Goal: Complete application form: Complete application form

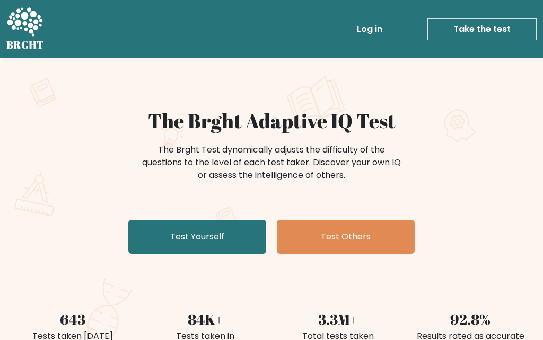
click at [163, 238] on link "Test Yourself" at bounding box center [197, 237] width 138 height 34
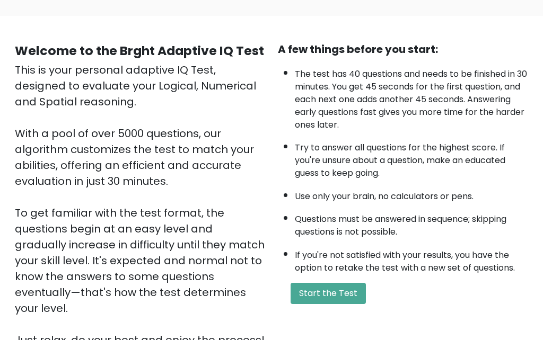
scroll to position [67, 0]
click at [360, 305] on button "Start the Test" at bounding box center [328, 294] width 75 height 21
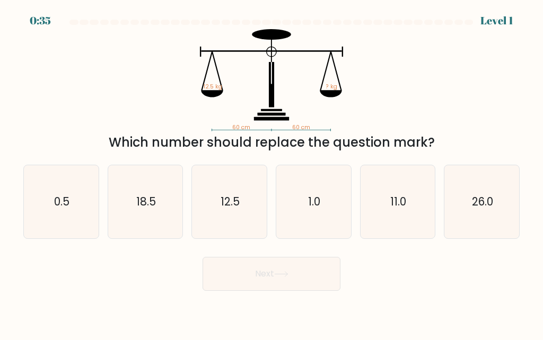
click at [220, 195] on icon "12.5" at bounding box center [229, 201] width 73 height 73
click at [271, 173] on input "c. 12.5" at bounding box center [271, 171] width 1 height 3
radio input "true"
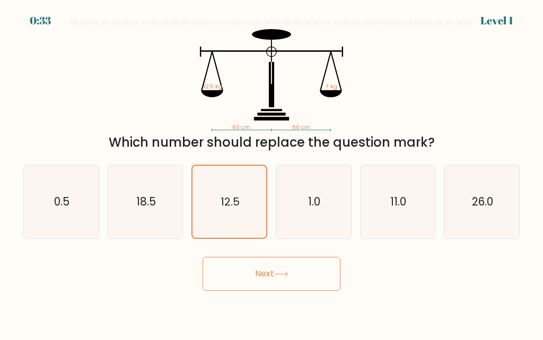
click at [323, 284] on button "Next" at bounding box center [272, 274] width 138 height 34
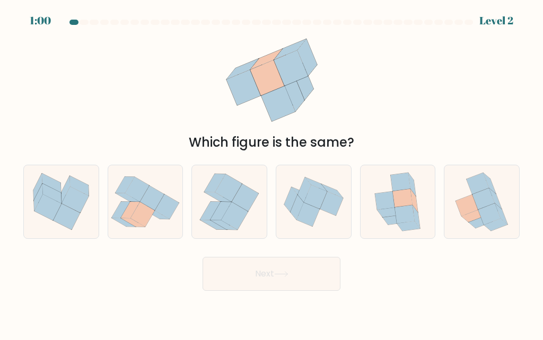
click at [413, 231] on icon at bounding box center [408, 226] width 23 height 10
click at [272, 173] on input "e." at bounding box center [271, 171] width 1 height 3
radio input "true"
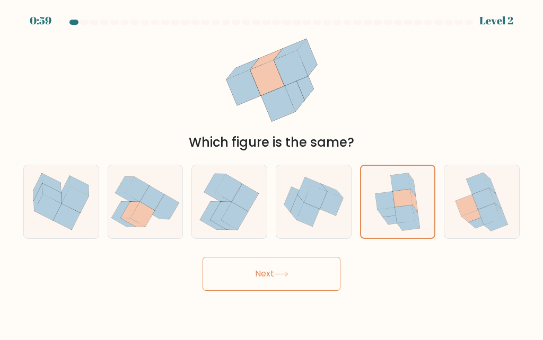
click at [327, 287] on button "Next" at bounding box center [272, 274] width 138 height 34
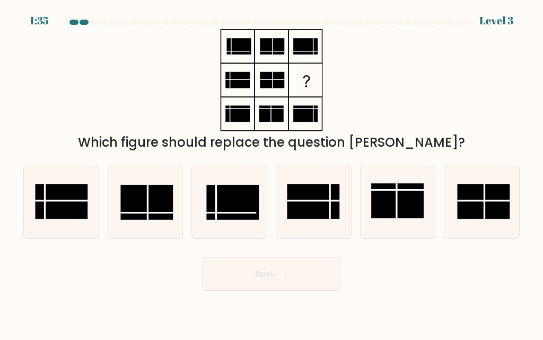
click at [338, 219] on rect at bounding box center [313, 201] width 52 height 35
click at [272, 173] on input "d." at bounding box center [271, 171] width 1 height 3
radio input "true"
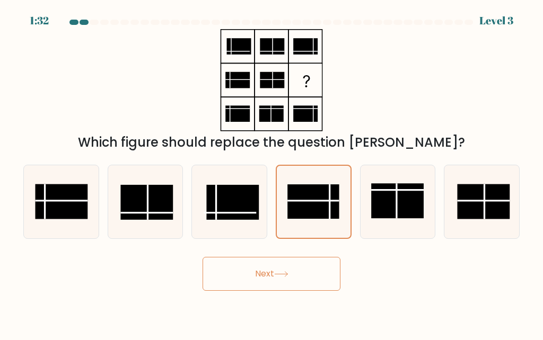
click at [330, 291] on button "Next" at bounding box center [272, 274] width 138 height 34
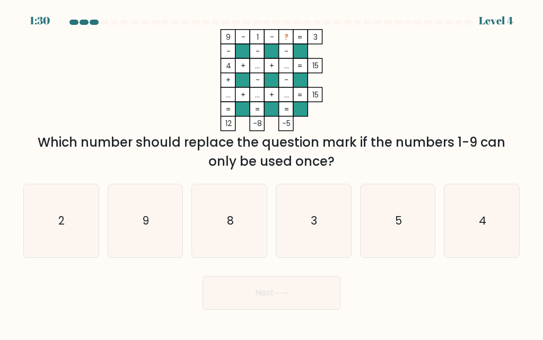
click at [411, 227] on icon "5" at bounding box center [397, 221] width 73 height 73
click at [272, 173] on input "e. 5" at bounding box center [271, 171] width 1 height 3
radio input "true"
click at [332, 308] on button "Next" at bounding box center [272, 293] width 138 height 34
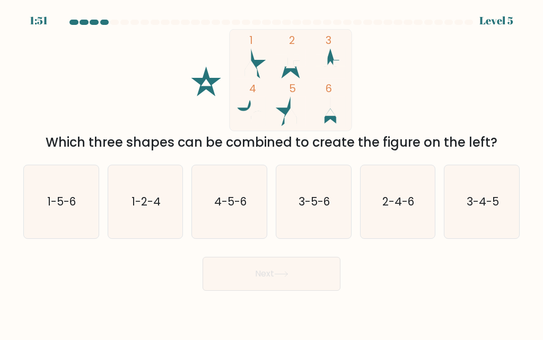
click at [60, 209] on text "1-5-6" at bounding box center [62, 201] width 29 height 15
click at [271, 173] on input "a. 1-5-6" at bounding box center [271, 171] width 1 height 3
radio input "true"
click at [329, 285] on button "Next" at bounding box center [272, 274] width 138 height 34
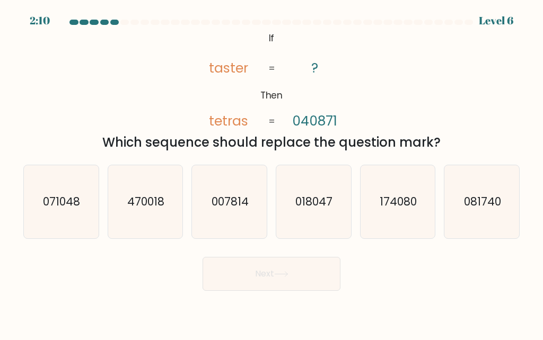
click at [343, 239] on icon "018047" at bounding box center [313, 201] width 73 height 73
click at [272, 173] on input "d. 018047" at bounding box center [271, 171] width 1 height 3
radio input "true"
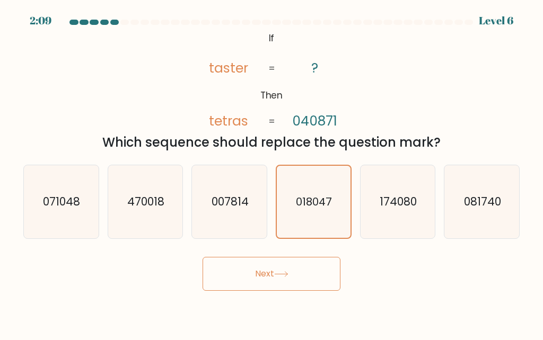
click at [310, 286] on button "Next" at bounding box center [272, 274] width 138 height 34
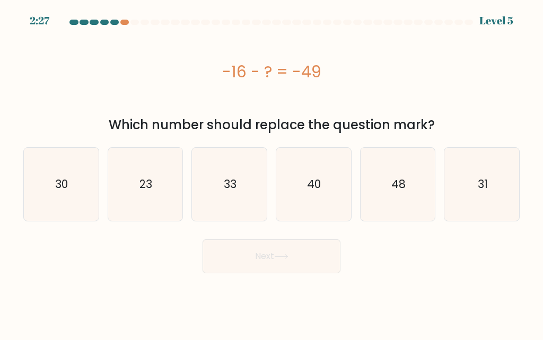
click at [123, 184] on icon "23" at bounding box center [145, 184] width 73 height 73
click at [271, 173] on input "b. 23" at bounding box center [271, 171] width 1 height 3
radio input "true"
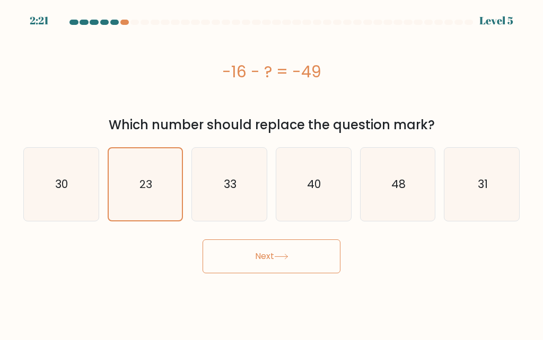
click at [317, 260] on button "Next" at bounding box center [272, 257] width 138 height 34
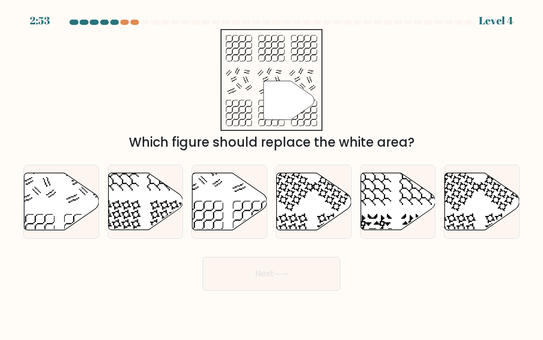
click at [205, 206] on icon at bounding box center [229, 201] width 75 height 57
click at [271, 173] on input "c." at bounding box center [271, 171] width 1 height 3
radio input "true"
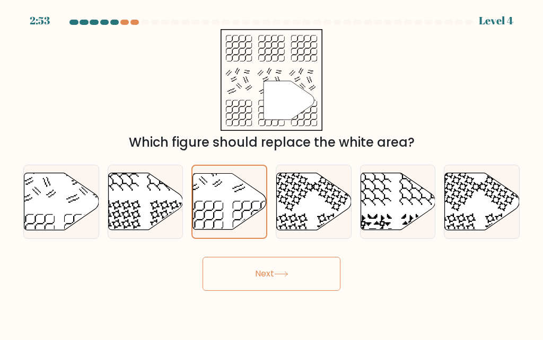
click at [332, 290] on button "Next" at bounding box center [272, 274] width 138 height 34
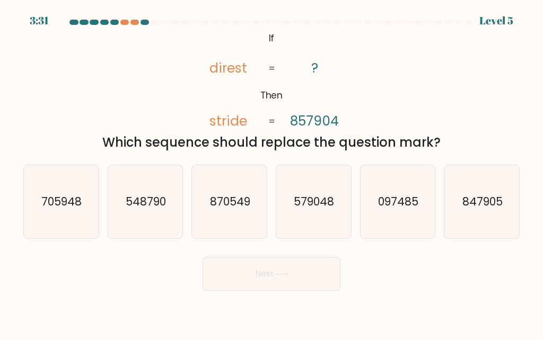
click at [423, 208] on icon "097485" at bounding box center [397, 201] width 73 height 73
click at [272, 173] on input "e. 097485" at bounding box center [271, 171] width 1 height 3
radio input "true"
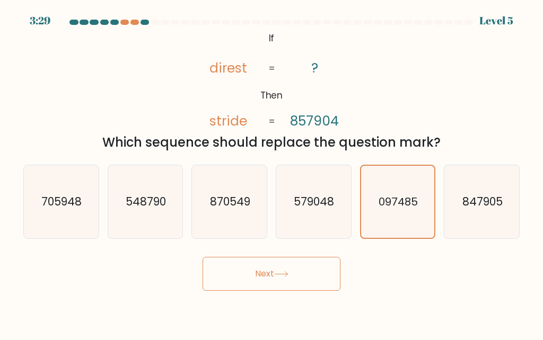
click at [331, 291] on button "Next" at bounding box center [272, 274] width 138 height 34
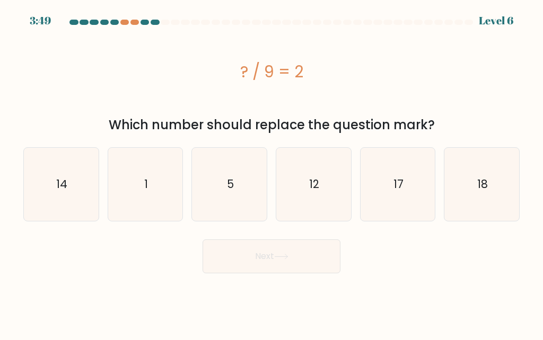
click at [329, 209] on icon "12" at bounding box center [313, 184] width 73 height 73
click at [272, 173] on input "d. 12" at bounding box center [271, 171] width 1 height 3
radio input "true"
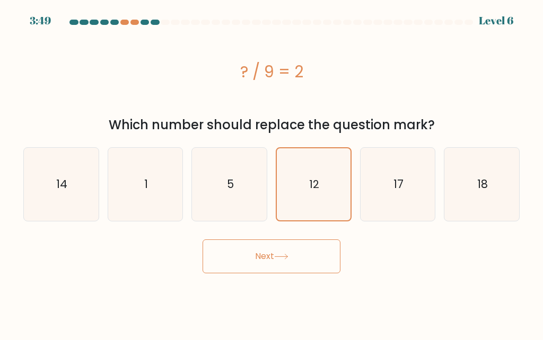
click at [326, 253] on button "Next" at bounding box center [272, 257] width 138 height 34
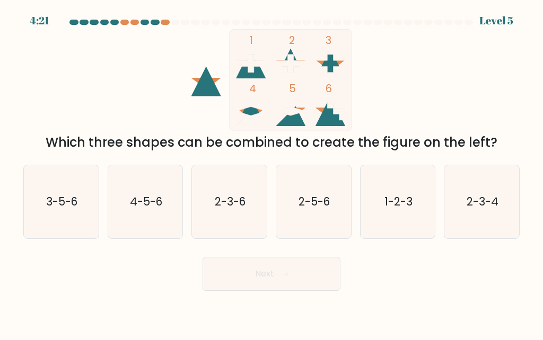
click at [410, 209] on text "1-2-3" at bounding box center [398, 201] width 28 height 15
click at [272, 173] on input "e. 1-2-3" at bounding box center [271, 171] width 1 height 3
radio input "true"
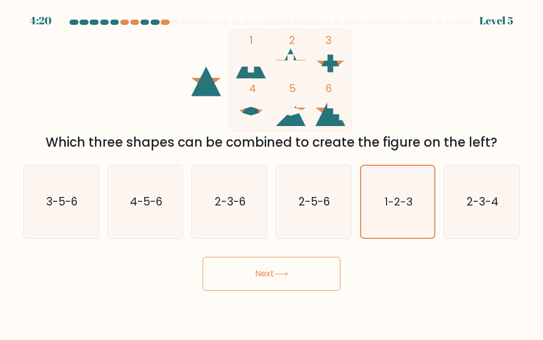
click at [323, 284] on button "Next" at bounding box center [272, 274] width 138 height 34
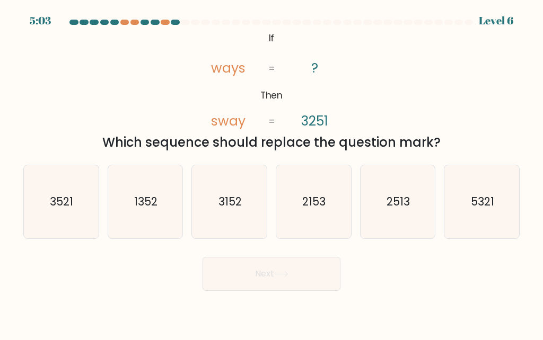
click at [489, 209] on text "5321" at bounding box center [482, 201] width 23 height 15
click at [272, 173] on input "f. 5321" at bounding box center [271, 171] width 1 height 3
radio input "true"
click at [325, 287] on button "Next" at bounding box center [272, 274] width 138 height 34
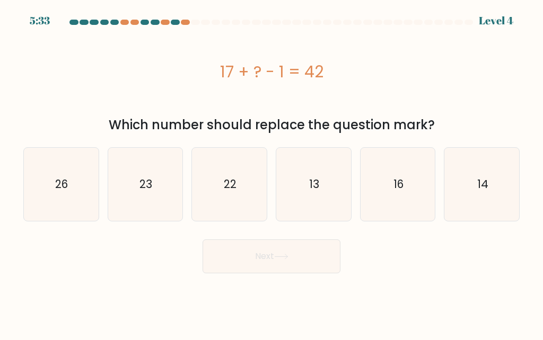
click at [408, 202] on icon "16" at bounding box center [397, 184] width 73 height 73
click at [272, 173] on input "e. 16" at bounding box center [271, 171] width 1 height 3
radio input "true"
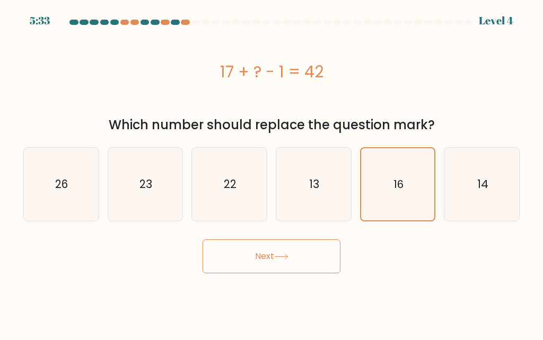
click at [327, 254] on button "Next" at bounding box center [272, 257] width 138 height 34
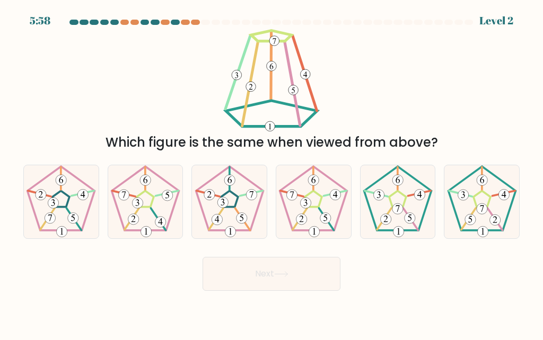
click at [416, 200] on 179 at bounding box center [419, 194] width 11 height 11
click at [272, 173] on input "e." at bounding box center [271, 171] width 1 height 3
radio input "true"
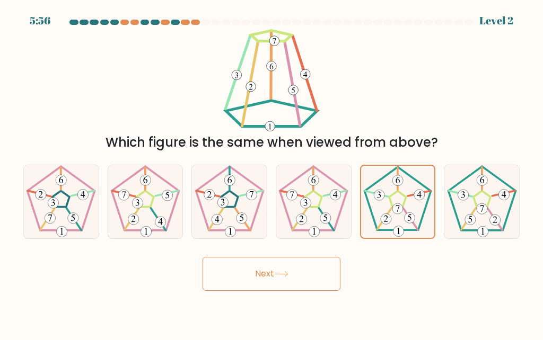
click at [328, 291] on button "Next" at bounding box center [272, 274] width 138 height 34
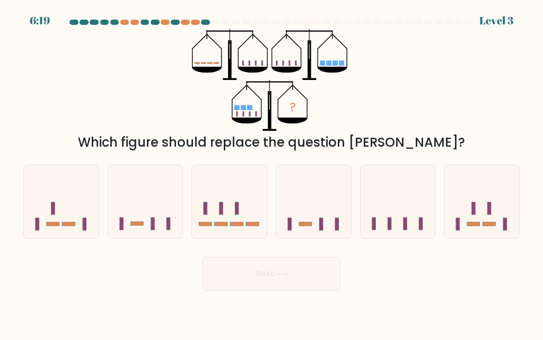
click at [409, 223] on icon at bounding box center [398, 202] width 75 height 62
click at [272, 173] on input "e." at bounding box center [271, 171] width 1 height 3
radio input "true"
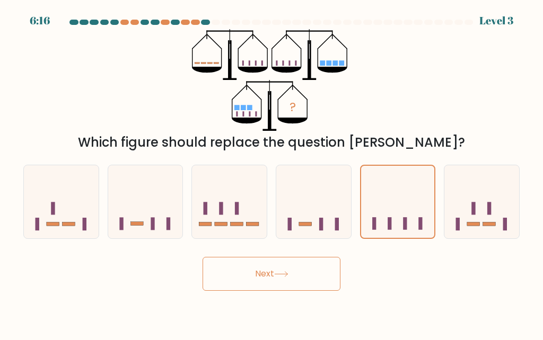
click at [341, 230] on icon at bounding box center [313, 202] width 75 height 62
click at [272, 173] on input "d." at bounding box center [271, 171] width 1 height 3
radio input "true"
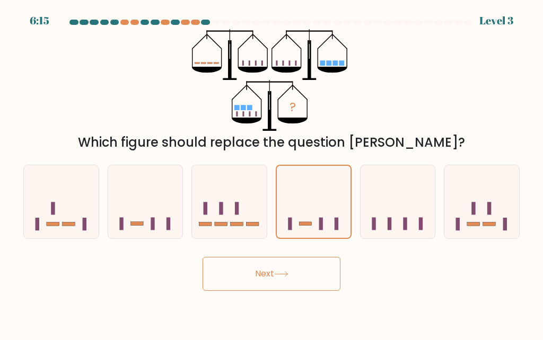
click at [321, 289] on button "Next" at bounding box center [272, 274] width 138 height 34
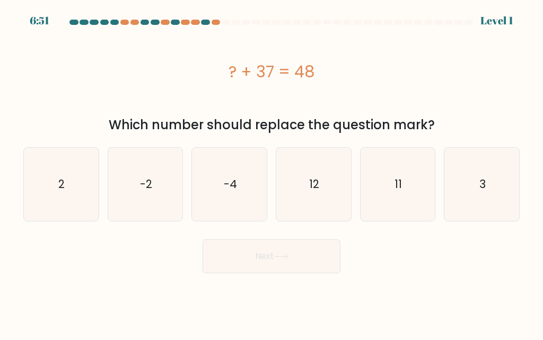
click at [421, 197] on icon "11" at bounding box center [397, 184] width 73 height 73
click at [272, 173] on input "e. 11" at bounding box center [271, 171] width 1 height 3
radio input "true"
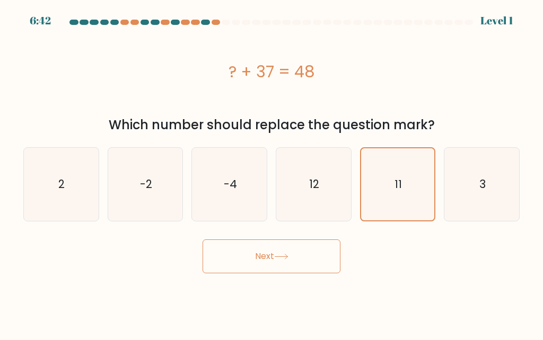
click at [329, 256] on button "Next" at bounding box center [272, 257] width 138 height 34
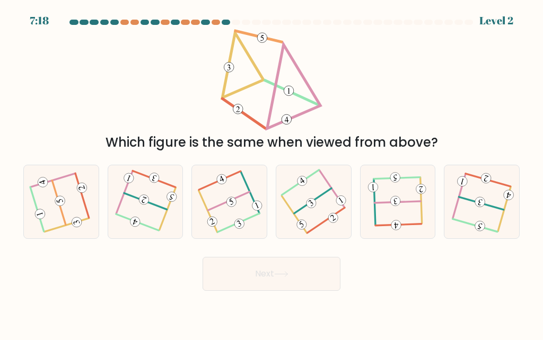
click at [55, 208] on icon at bounding box center [61, 202] width 58 height 58
click at [271, 173] on input "a." at bounding box center [271, 171] width 1 height 3
radio input "true"
click at [60, 207] on 714 at bounding box center [60, 201] width 12 height 12
click at [271, 173] on input "a." at bounding box center [271, 171] width 1 height 3
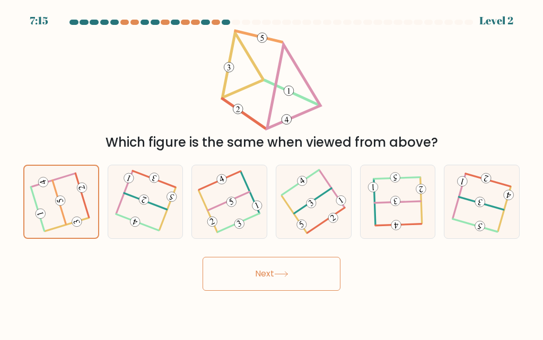
click at [54, 205] on icon at bounding box center [61, 202] width 58 height 58
click at [271, 173] on input "a." at bounding box center [271, 171] width 1 height 3
click at [326, 284] on button "Next" at bounding box center [272, 274] width 138 height 34
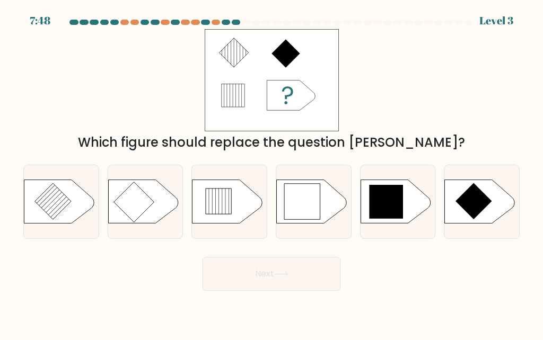
click at [415, 212] on icon at bounding box center [396, 201] width 70 height 43
click at [272, 173] on input "e." at bounding box center [271, 171] width 1 height 3
radio input "true"
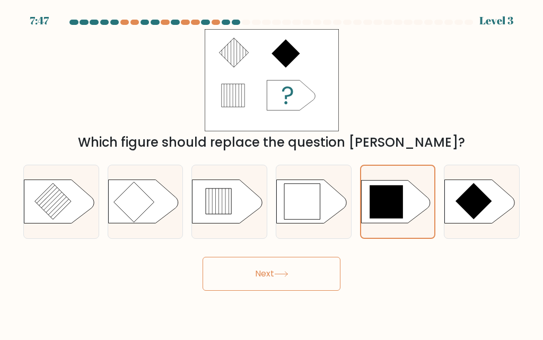
click at [314, 283] on button "Next" at bounding box center [272, 274] width 138 height 34
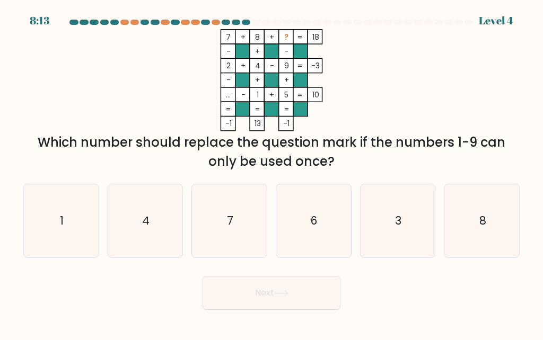
click at [399, 251] on icon "3" at bounding box center [397, 221] width 73 height 73
click at [272, 173] on input "e. 3" at bounding box center [271, 171] width 1 height 3
radio input "true"
click at [322, 298] on button "Next" at bounding box center [272, 293] width 138 height 34
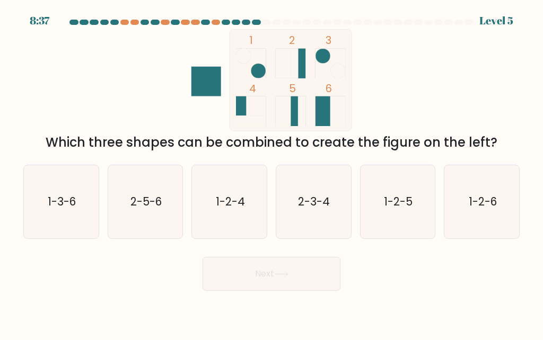
click at [144, 208] on icon "2-5-6" at bounding box center [145, 201] width 73 height 73
click at [271, 173] on input "b. 2-5-6" at bounding box center [271, 171] width 1 height 3
radio input "true"
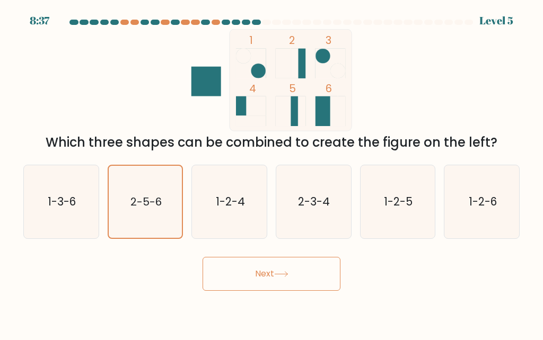
click at [221, 286] on button "Next" at bounding box center [272, 274] width 138 height 34
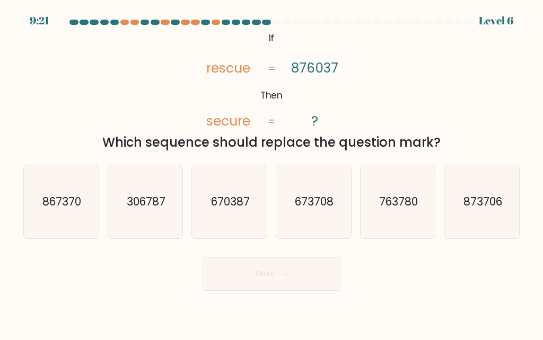
click at [407, 209] on text "763780" at bounding box center [398, 201] width 39 height 15
click at [272, 173] on input "e. 763780" at bounding box center [271, 171] width 1 height 3
radio input "true"
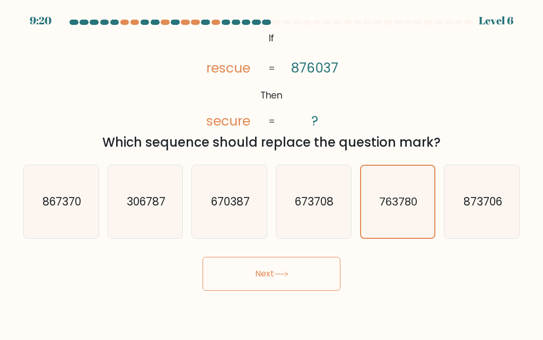
click at [330, 279] on button "Next" at bounding box center [272, 274] width 138 height 34
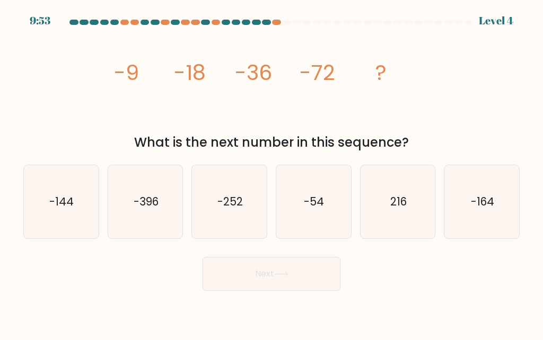
click at [340, 222] on icon "-54" at bounding box center [313, 201] width 73 height 73
click at [272, 173] on input "d. -54" at bounding box center [271, 171] width 1 height 3
radio input "true"
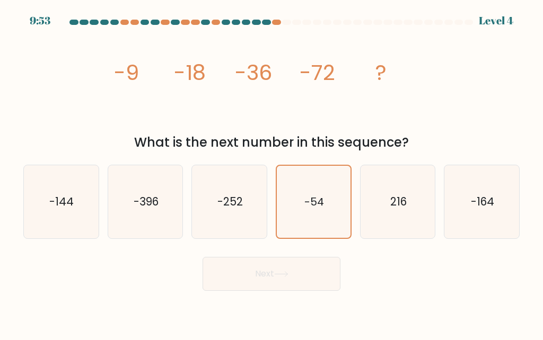
click at [350, 276] on div "Next" at bounding box center [271, 271] width 509 height 39
click at [323, 287] on button "Next" at bounding box center [272, 274] width 138 height 34
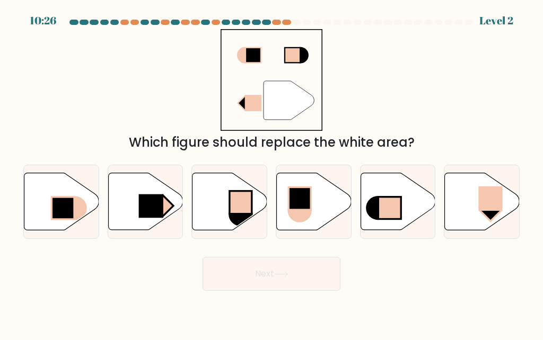
click at [134, 214] on icon at bounding box center [145, 201] width 75 height 57
click at [271, 173] on input "b." at bounding box center [271, 171] width 1 height 3
radio input "true"
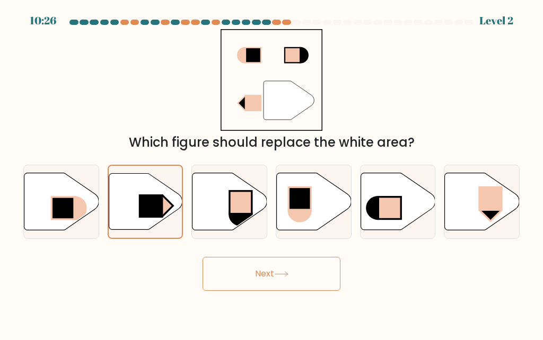
click at [325, 290] on button "Next" at bounding box center [272, 274] width 138 height 34
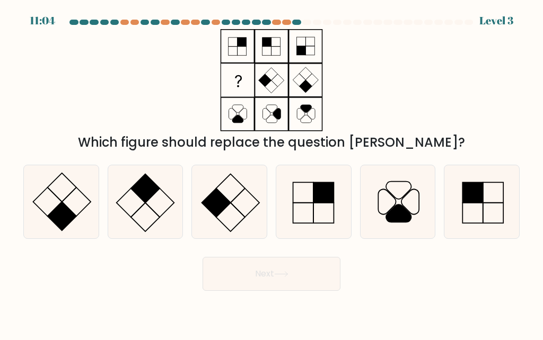
click at [130, 218] on icon at bounding box center [145, 201] width 73 height 73
click at [271, 173] on input "b." at bounding box center [271, 171] width 1 height 3
radio input "true"
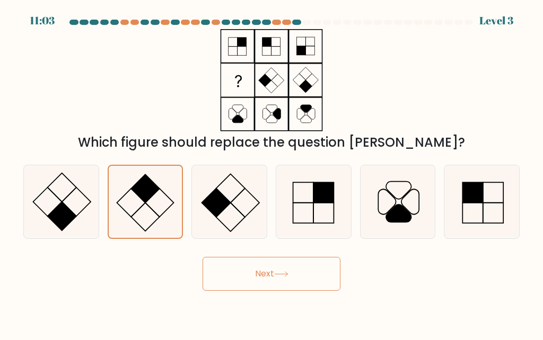
click at [327, 291] on button "Next" at bounding box center [272, 274] width 138 height 34
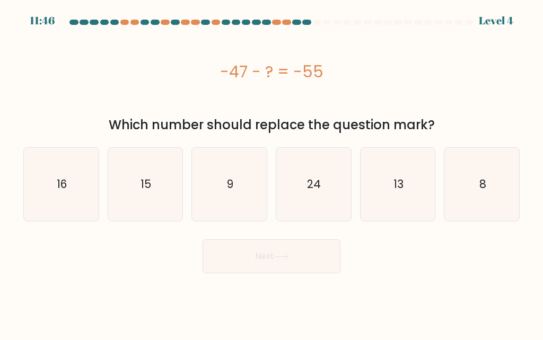
click at [425, 203] on icon "13" at bounding box center [397, 184] width 73 height 73
click at [272, 173] on input "e. 13" at bounding box center [271, 171] width 1 height 3
radio input "true"
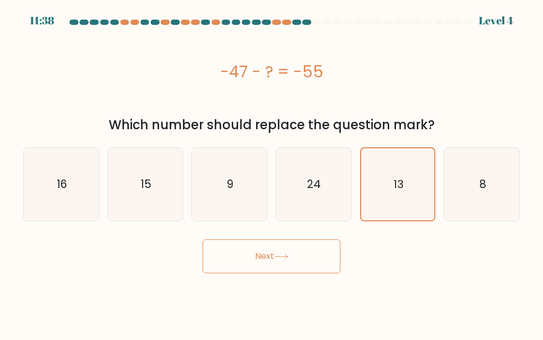
click at [259, 194] on icon "9" at bounding box center [229, 184] width 73 height 73
click at [271, 173] on input "c. 9" at bounding box center [271, 171] width 1 height 3
radio input "true"
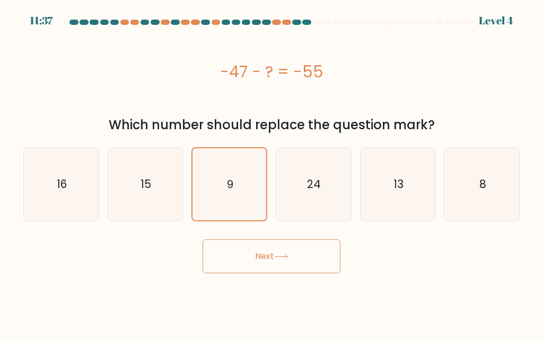
click at [294, 265] on button "Next" at bounding box center [272, 257] width 138 height 34
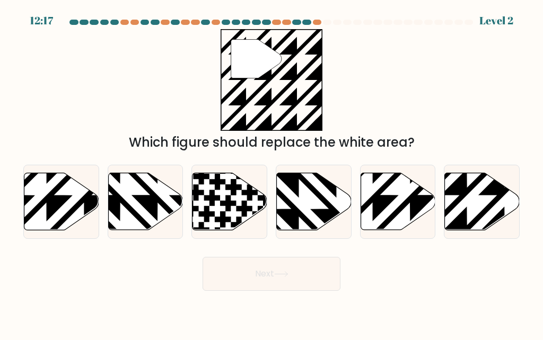
click at [487, 218] on icon at bounding box center [482, 201] width 75 height 57
click at [272, 173] on input "f." at bounding box center [271, 171] width 1 height 3
radio input "true"
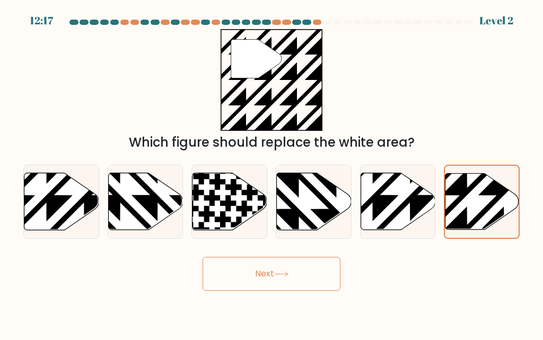
click at [329, 281] on button "Next" at bounding box center [272, 274] width 138 height 34
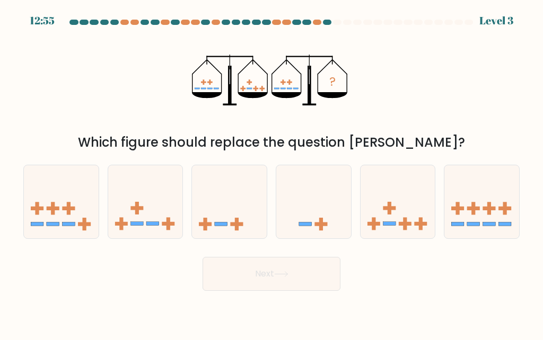
click at [426, 218] on icon at bounding box center [398, 202] width 75 height 62
click at [272, 173] on input "e." at bounding box center [271, 171] width 1 height 3
radio input "true"
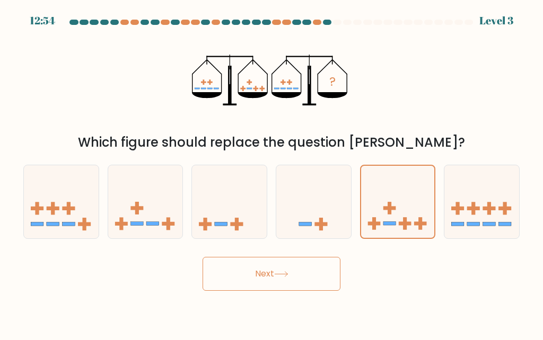
click at [331, 288] on button "Next" at bounding box center [272, 274] width 138 height 34
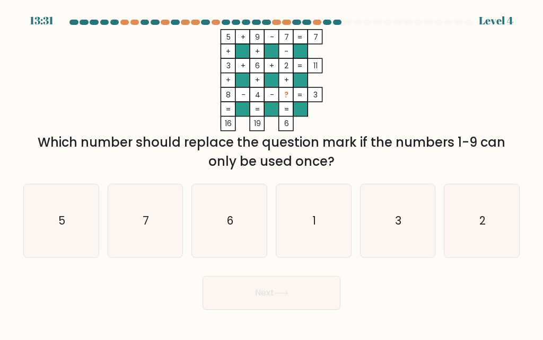
click at [57, 236] on icon "5" at bounding box center [60, 221] width 73 height 73
click at [271, 173] on input "a. 5" at bounding box center [271, 171] width 1 height 3
radio input "true"
click at [324, 298] on button "Next" at bounding box center [272, 293] width 138 height 34
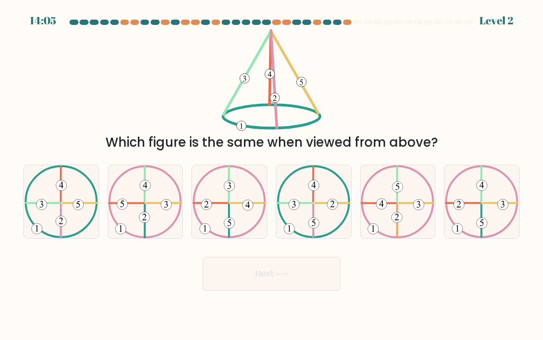
click at [66, 222] on icon at bounding box center [61, 201] width 74 height 73
click at [271, 173] on input "a." at bounding box center [271, 171] width 1 height 3
radio input "true"
click at [329, 286] on button "Next" at bounding box center [272, 274] width 138 height 34
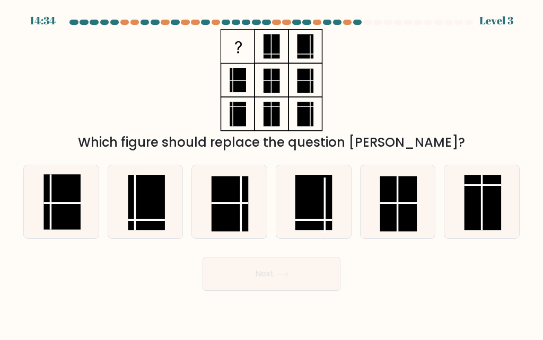
click at [143, 212] on rect at bounding box center [146, 202] width 37 height 55
click at [271, 173] on input "b." at bounding box center [271, 171] width 1 height 3
radio input "true"
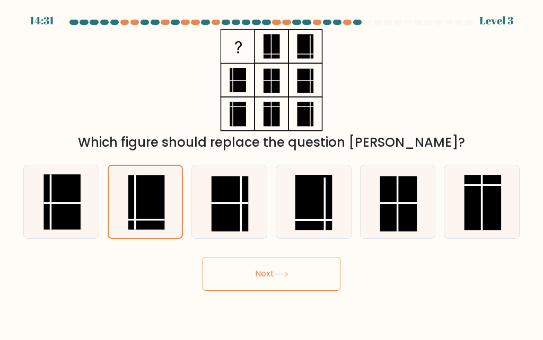
click at [320, 285] on button "Next" at bounding box center [272, 274] width 138 height 34
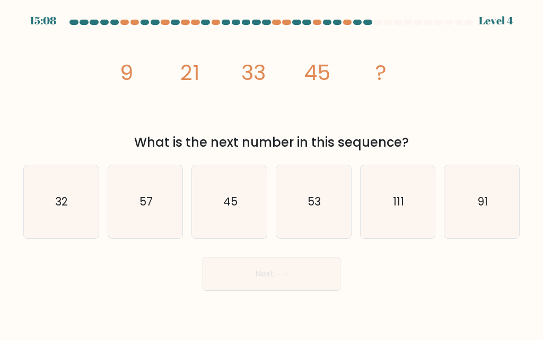
click at [148, 224] on icon "57" at bounding box center [145, 201] width 73 height 73
click at [271, 173] on input "b. 57" at bounding box center [271, 171] width 1 height 3
radio input "true"
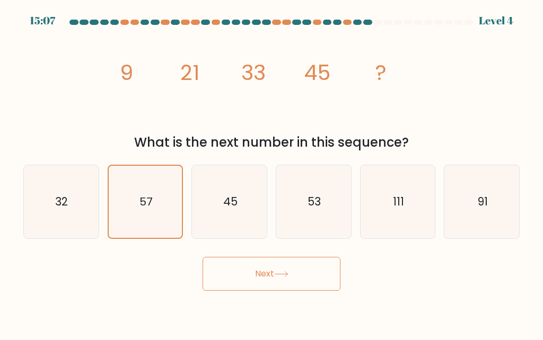
click at [279, 282] on button "Next" at bounding box center [272, 274] width 138 height 34
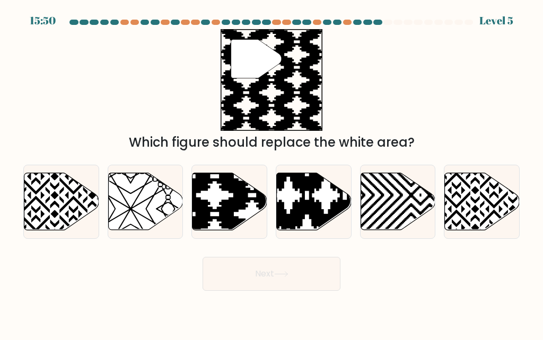
click at [235, 209] on icon at bounding box center [252, 232] width 151 height 151
click at [271, 173] on input "c." at bounding box center [271, 171] width 1 height 3
radio input "true"
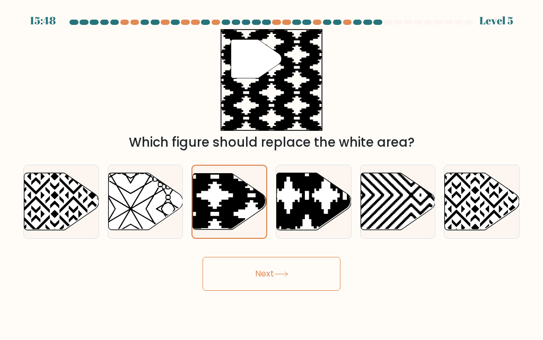
click at [308, 285] on button "Next" at bounding box center [272, 274] width 138 height 34
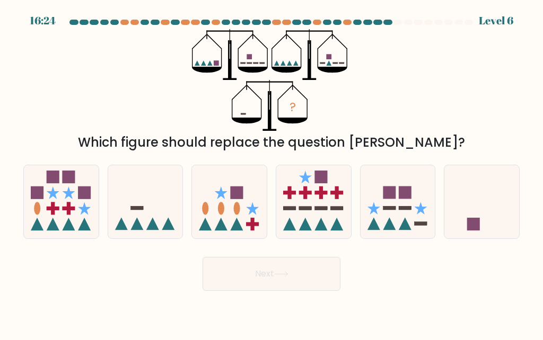
click at [152, 220] on icon at bounding box center [145, 202] width 75 height 62
click at [271, 173] on input "b." at bounding box center [271, 171] width 1 height 3
radio input "true"
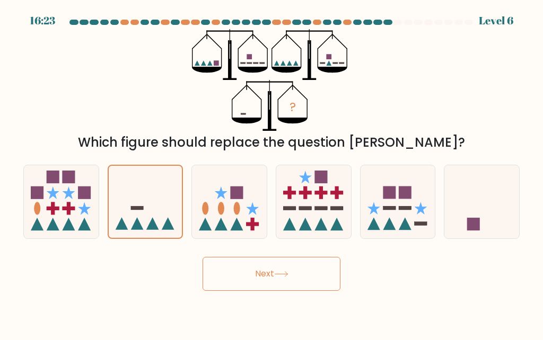
click at [293, 285] on button "Next" at bounding box center [272, 274] width 138 height 34
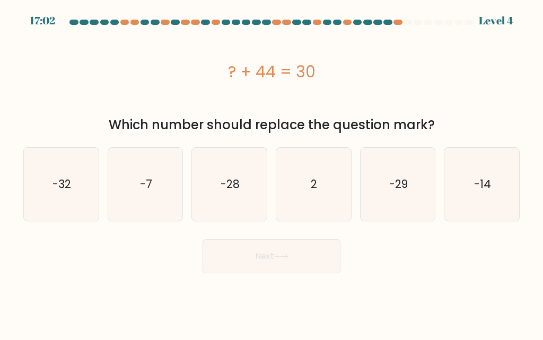
click at [161, 199] on icon "-7" at bounding box center [145, 184] width 73 height 73
click at [271, 173] on input "b. -7" at bounding box center [271, 171] width 1 height 3
radio input "true"
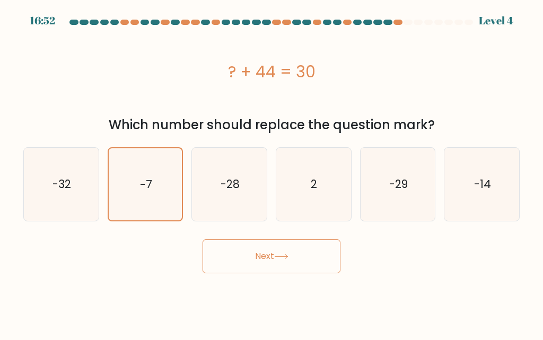
click at [483, 185] on text "-14" at bounding box center [482, 184] width 17 height 15
click at [272, 173] on input "f. -14" at bounding box center [271, 171] width 1 height 3
radio input "true"
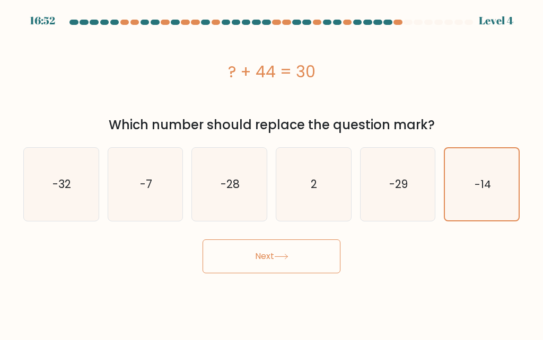
click at [319, 261] on button "Next" at bounding box center [272, 257] width 138 height 34
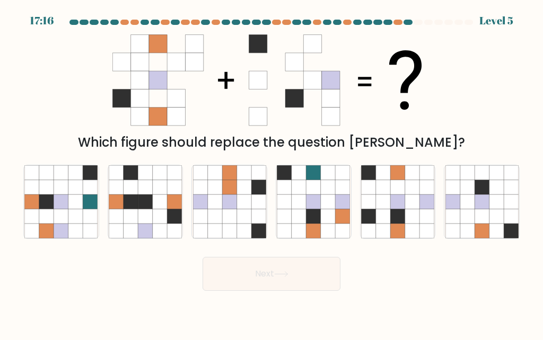
click at [417, 224] on icon at bounding box center [412, 216] width 14 height 14
click at [272, 173] on input "e." at bounding box center [271, 171] width 1 height 3
radio input "true"
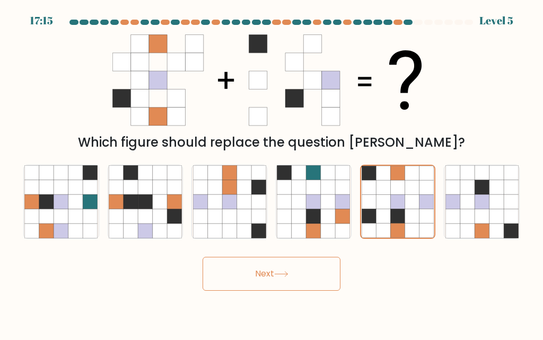
click at [327, 285] on button "Next" at bounding box center [272, 274] width 138 height 34
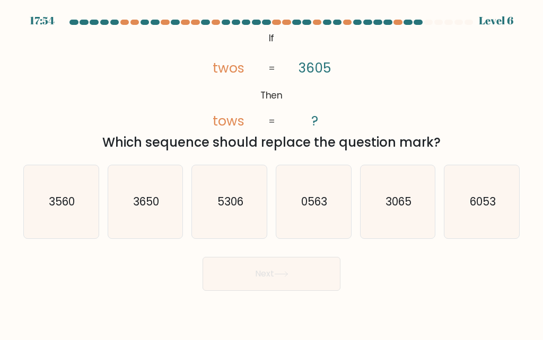
click at [420, 239] on icon "3065" at bounding box center [397, 201] width 73 height 73
click at [272, 173] on input "e. 3065" at bounding box center [271, 171] width 1 height 3
radio input "true"
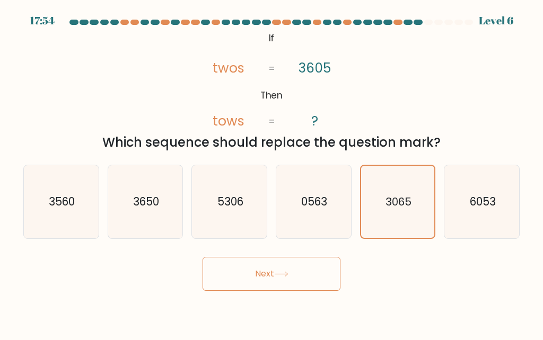
click at [323, 291] on button "Next" at bounding box center [272, 274] width 138 height 34
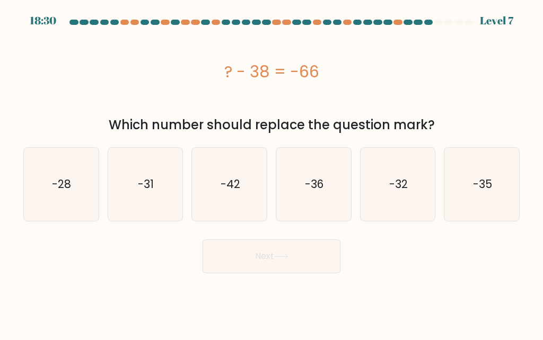
click at [234, 186] on text "-42" at bounding box center [231, 184] width 20 height 15
click at [271, 173] on input "c. -42" at bounding box center [271, 171] width 1 height 3
radio input "true"
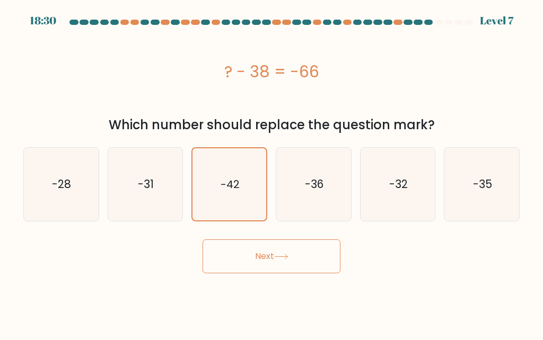
click at [269, 265] on button "Next" at bounding box center [272, 257] width 138 height 34
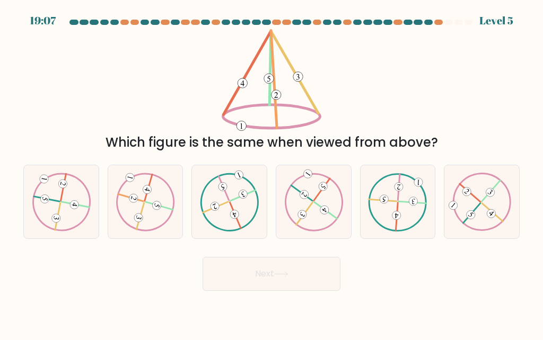
click at [151, 221] on icon at bounding box center [145, 202] width 59 height 58
click at [271, 173] on input "b." at bounding box center [271, 171] width 1 height 3
radio input "true"
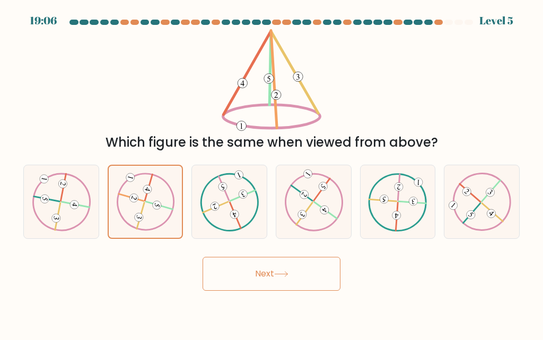
click at [316, 283] on button "Next" at bounding box center [272, 274] width 138 height 34
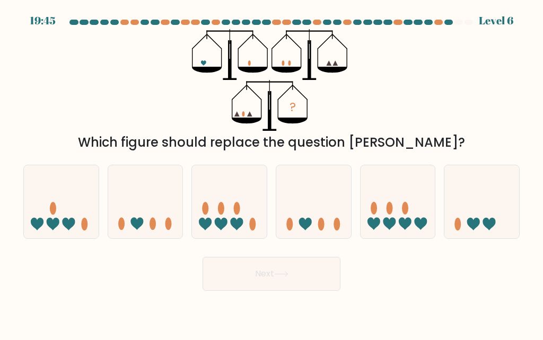
click at [343, 233] on icon at bounding box center [313, 202] width 75 height 62
click at [272, 173] on input "d." at bounding box center [271, 171] width 1 height 3
radio input "true"
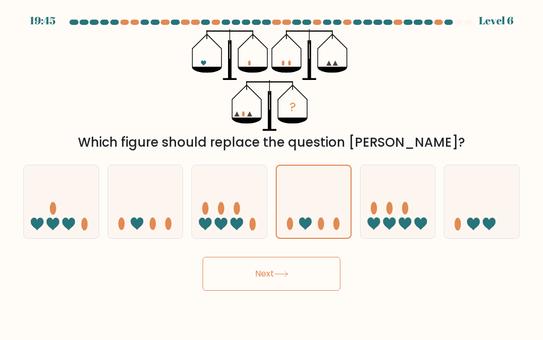
click at [324, 291] on button "Next" at bounding box center [272, 274] width 138 height 34
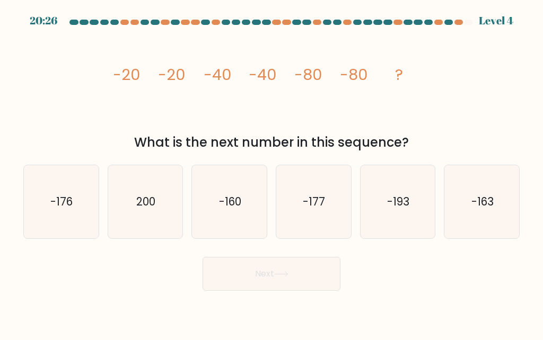
click at [412, 224] on icon "-193" at bounding box center [397, 201] width 73 height 73
click at [272, 173] on input "e. -193" at bounding box center [271, 171] width 1 height 3
radio input "true"
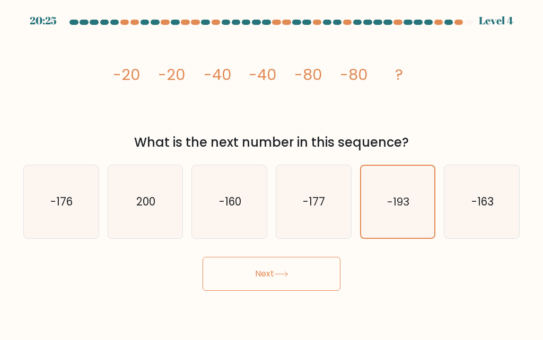
click at [329, 285] on button "Next" at bounding box center [272, 274] width 138 height 34
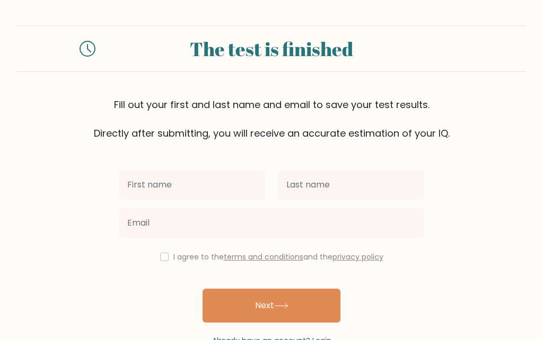
click at [245, 189] on input "text" at bounding box center [192, 185] width 146 height 30
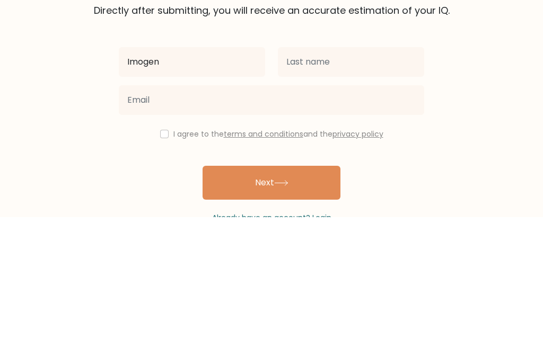
type input "Imogen"
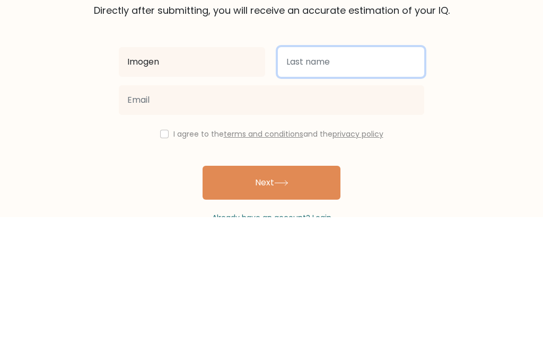
click at [392, 170] on input "text" at bounding box center [351, 185] width 146 height 30
type input "[PERSON_NAME]"
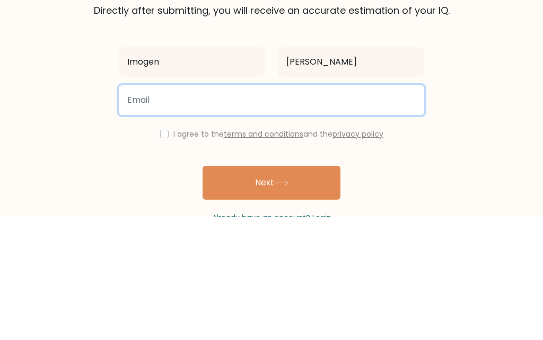
click at [353, 208] on input "email" at bounding box center [271, 223] width 305 height 30
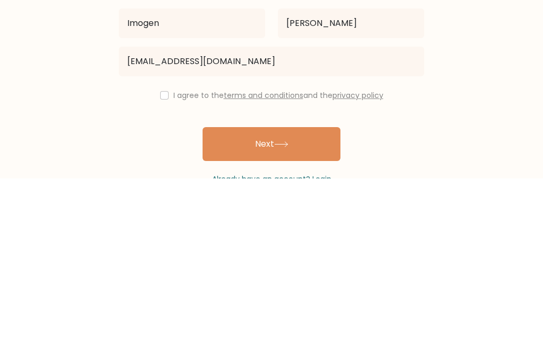
scroll to position [47, 0]
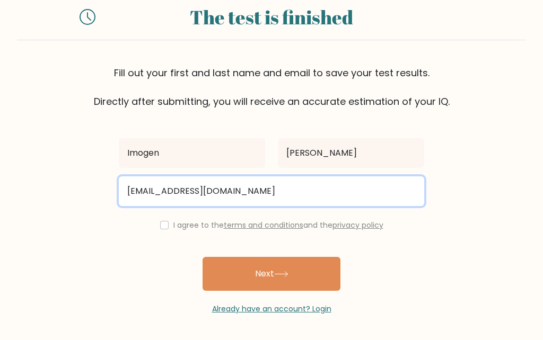
type input "imogendustin@yahoo.co.uk"
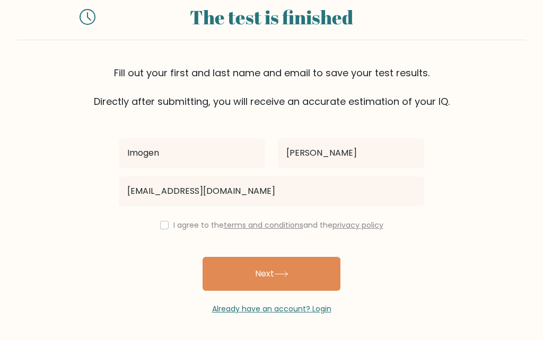
click at [164, 221] on input "checkbox" at bounding box center [164, 225] width 8 height 8
checkbox input "true"
click at [315, 268] on button "Next" at bounding box center [272, 274] width 138 height 34
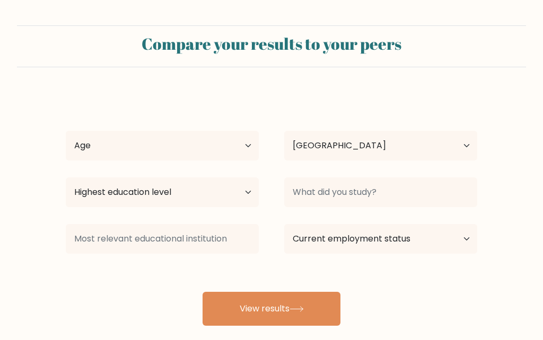
select select "GB"
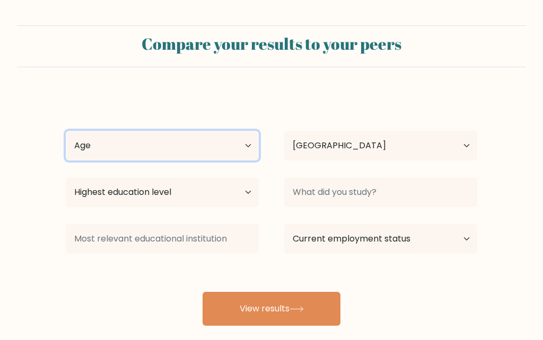
click at [92, 159] on select "Age Under [DEMOGRAPHIC_DATA] [DEMOGRAPHIC_DATA] [DEMOGRAPHIC_DATA] [DEMOGRAPHIC…" at bounding box center [162, 146] width 193 height 30
select select "18_24"
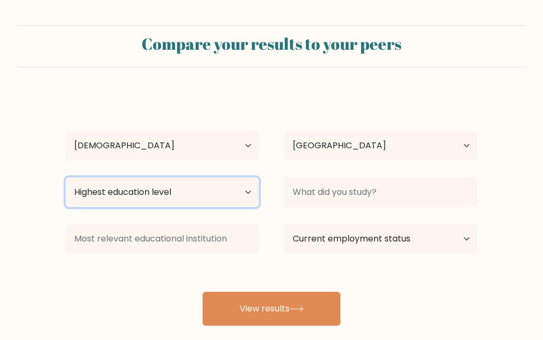
click at [95, 194] on select "Highest education level No schooling Primary Lower Secondary Upper Secondary Oc…" at bounding box center [162, 193] width 193 height 30
select select "occupation_specific"
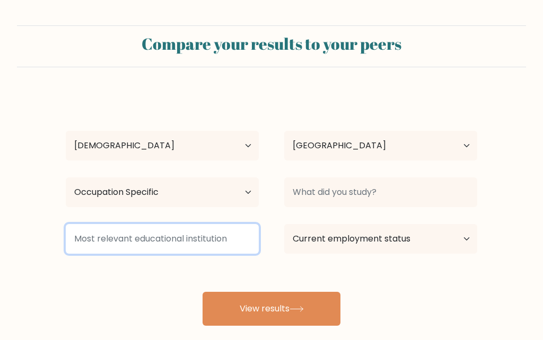
click at [199, 242] on input at bounding box center [162, 239] width 193 height 30
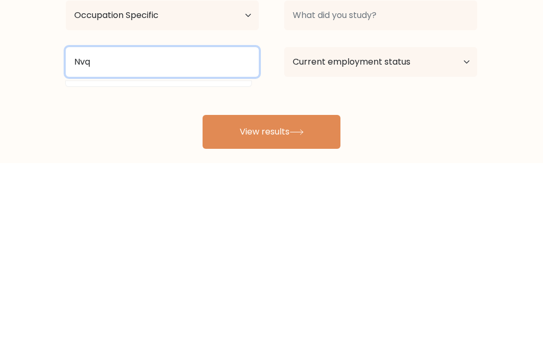
type input "Nvq"
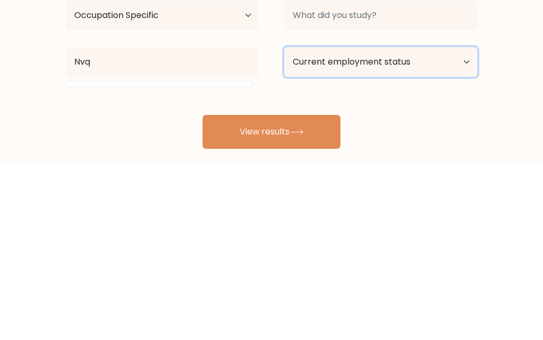
click at [452, 224] on select "Current employment status Employed Student Retired Other / prefer not to answer" at bounding box center [380, 239] width 193 height 30
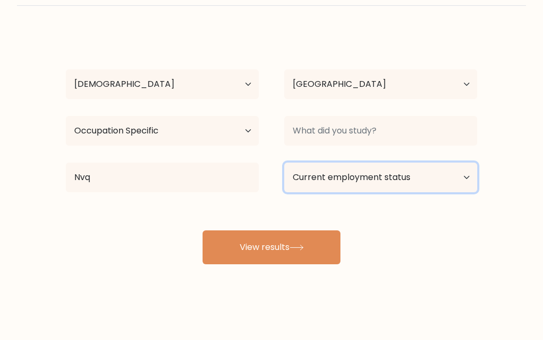
select select "employed"
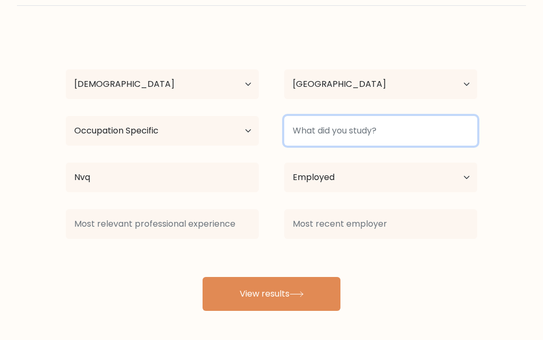
click at [428, 130] on input at bounding box center [380, 131] width 193 height 30
type input "[PERSON_NAME]"
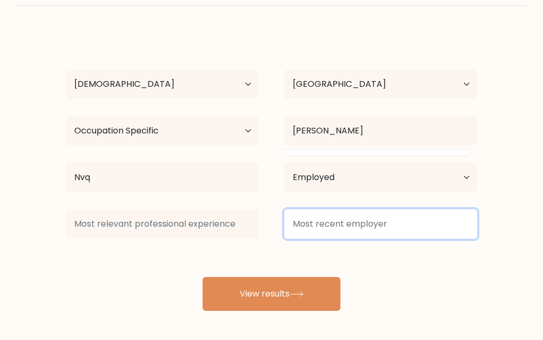
click at [428, 225] on input at bounding box center [380, 224] width 193 height 30
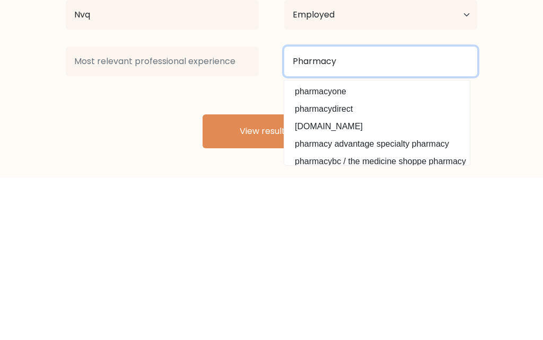
type input "Pharmacy"
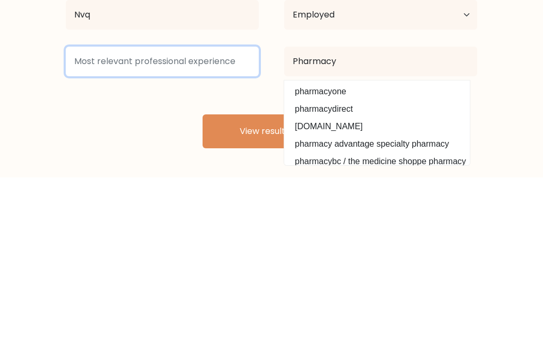
click at [213, 209] on input at bounding box center [162, 224] width 193 height 30
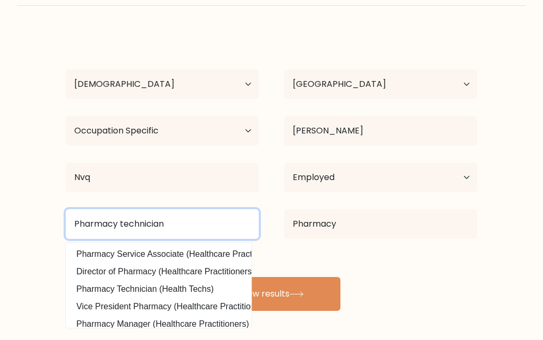
type input "Pharmacy technician"
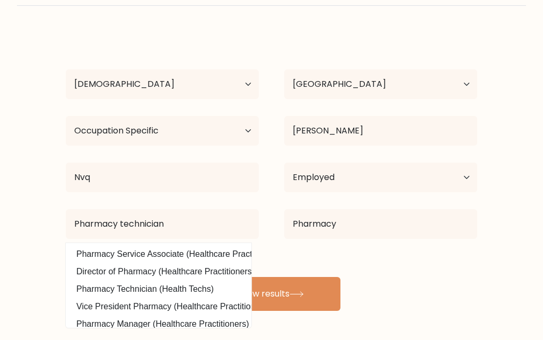
click at [286, 303] on button "View results" at bounding box center [272, 294] width 138 height 34
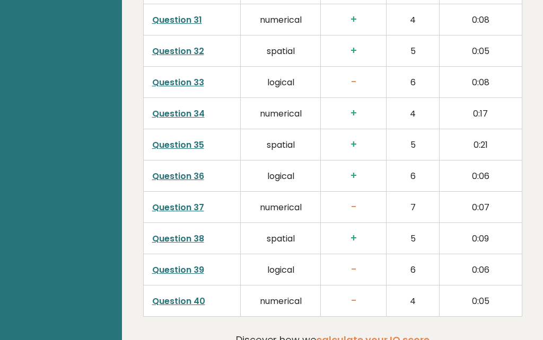
scroll to position [2775, 0]
